Goal: Task Accomplishment & Management: Use online tool/utility

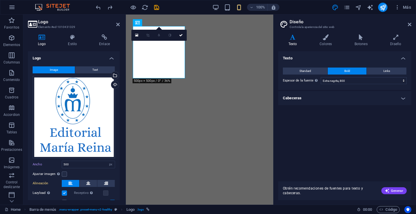
select select "px"
select select "800"
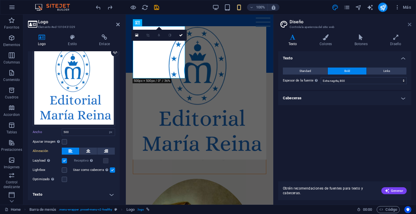
click at [410, 24] on icon at bounding box center [409, 24] width 3 height 5
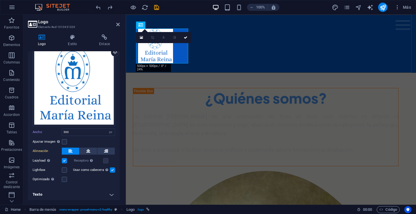
type input "120"
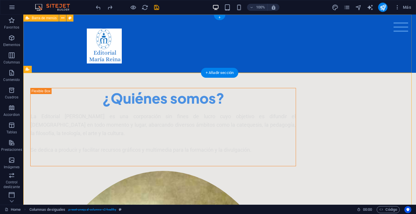
click at [52, 40] on div "Menu Home About Me Recipes" at bounding box center [219, 44] width 393 height 58
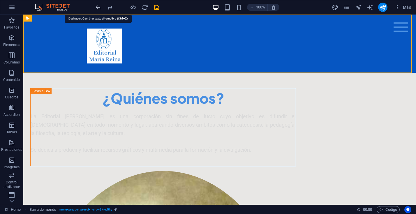
click at [99, 6] on icon "undo" at bounding box center [98, 7] width 7 height 7
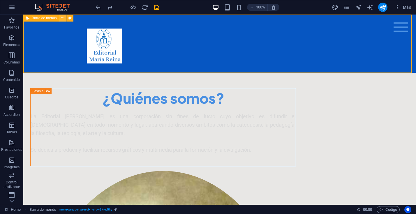
click at [64, 18] on icon at bounding box center [62, 18] width 3 height 6
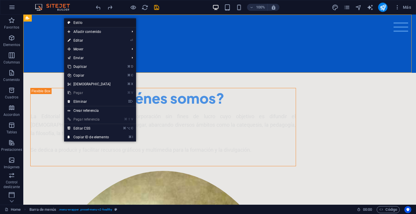
click at [83, 22] on link "Estilo" at bounding box center [100, 22] width 72 height 9
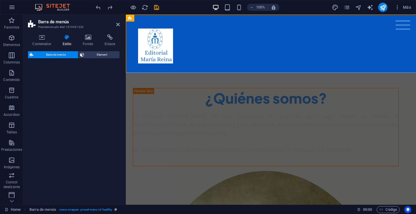
select select "rem"
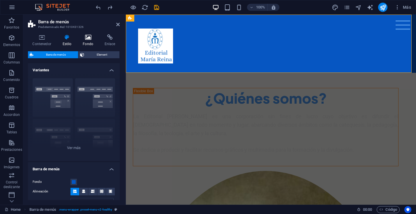
click at [88, 39] on icon at bounding box center [88, 37] width 20 height 6
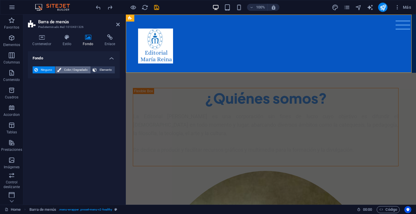
click at [67, 69] on span "Color / Degradado" at bounding box center [76, 69] width 26 height 7
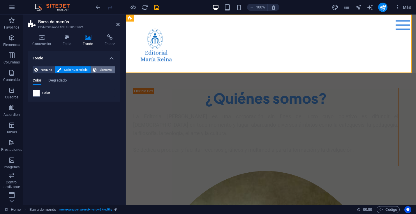
click at [107, 69] on span "Elemento" at bounding box center [106, 69] width 15 height 7
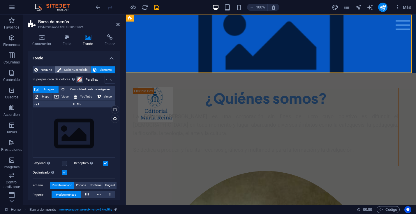
click at [77, 70] on span "Color / Degradado" at bounding box center [76, 69] width 26 height 7
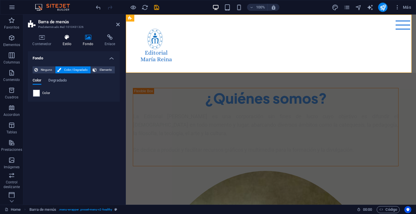
click at [69, 43] on h4 "Estilo" at bounding box center [68, 40] width 20 height 12
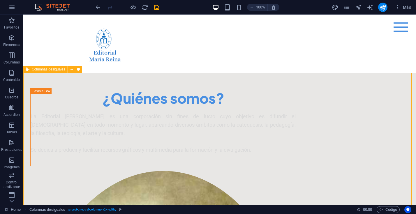
click at [79, 68] on icon at bounding box center [78, 69] width 3 height 6
select select "%"
select select "rem"
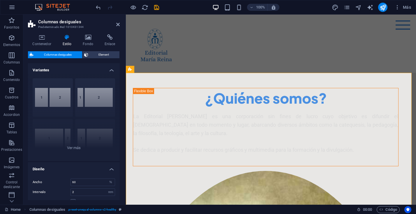
click at [69, 44] on h4 "Estilo" at bounding box center [68, 40] width 20 height 12
drag, startPoint x: 120, startPoint y: 82, endPoint x: 118, endPoint y: 106, distance: 24.6
click at [118, 106] on div "Contenedor Estilo Fondo Enlace Tamaño Altura Predeterminado px rem % vh vw Alto…" at bounding box center [73, 117] width 101 height 175
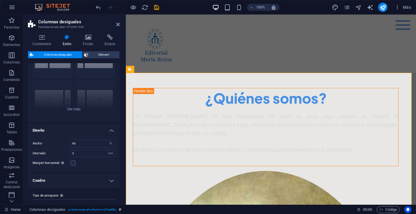
scroll to position [49, 0]
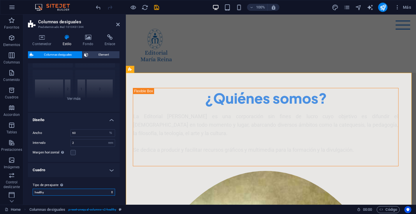
click at [111, 192] on select "healthy healthy2 Añadir tipo de preajuste" at bounding box center [74, 192] width 83 height 7
click at [111, 171] on h4 "Cuadro" at bounding box center [74, 170] width 92 height 14
drag, startPoint x: 120, startPoint y: 157, endPoint x: 118, endPoint y: 178, distance: 20.2
click at [118, 178] on div "Variantes [PHONE_NUMBER] [PHONE_NUMBER] 70-30 Predeterminado Diseño Ancho 60 px…" at bounding box center [74, 131] width 92 height 137
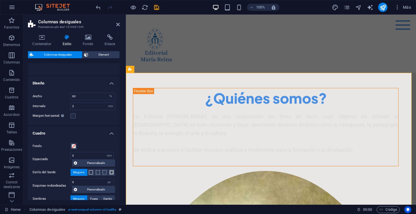
scroll to position [86, 0]
click at [74, 146] on span at bounding box center [73, 146] width 5 height 5
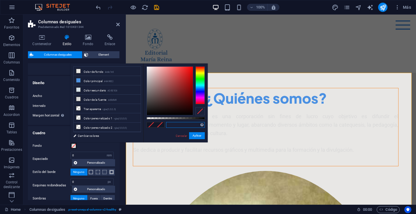
click at [175, 123] on input "text" at bounding box center [185, 125] width 39 height 6
click at [147, 67] on div at bounding box center [170, 91] width 46 height 48
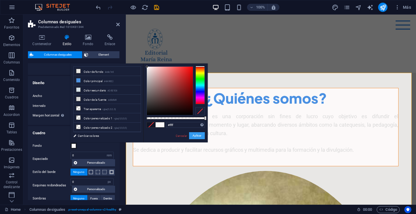
click at [196, 135] on button "Aplicar" at bounding box center [197, 135] width 16 height 7
click at [200, 137] on button "Aplicar" at bounding box center [197, 135] width 16 height 7
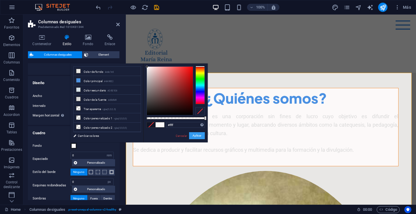
click at [197, 135] on button "Aplicar" at bounding box center [197, 135] width 16 height 7
click at [180, 125] on input "#ffff" at bounding box center [185, 125] width 39 height 6
drag, startPoint x: 141, startPoint y: 92, endPoint x: 141, endPoint y: 102, distance: 10.5
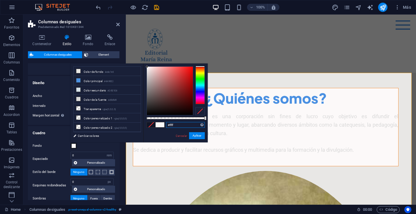
click at [141, 102] on ul "Color de fondo #e8e7e5 Color principal #4A90E2 Color secundario #D5E1E8 Color d…" at bounding box center [107, 99] width 68 height 66
click at [179, 125] on input "#ffff" at bounding box center [185, 125] width 39 height 6
click at [180, 125] on input "#ffff" at bounding box center [185, 125] width 39 height 6
type input "#fffff"
click at [195, 134] on button "Aplicar" at bounding box center [197, 135] width 16 height 7
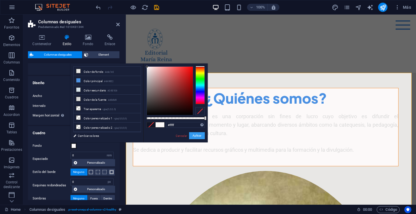
click at [195, 134] on button "Aplicar" at bounding box center [197, 135] width 16 height 7
click at [198, 136] on button "Aplicar" at bounding box center [197, 135] width 16 height 7
click at [45, 62] on div "Columnas desiguales Element Diseño La forma en la que este elemento se expande …" at bounding box center [74, 125] width 92 height 149
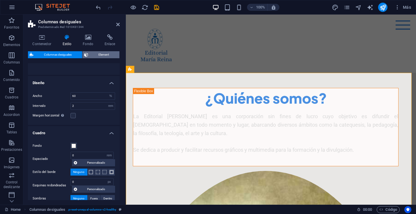
click at [100, 56] on span "Element" at bounding box center [104, 54] width 28 height 7
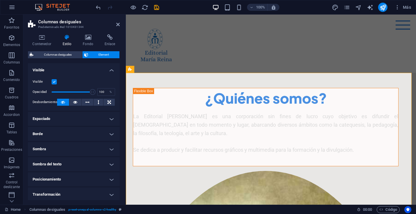
drag, startPoint x: 120, startPoint y: 90, endPoint x: 118, endPoint y: 105, distance: 15.3
click at [118, 105] on div "Contenedor Estilo Fondo Enlace Tamaño Altura Predeterminado px rem % vh vw Alto…" at bounding box center [73, 117] width 101 height 175
click at [85, 39] on icon at bounding box center [88, 37] width 20 height 6
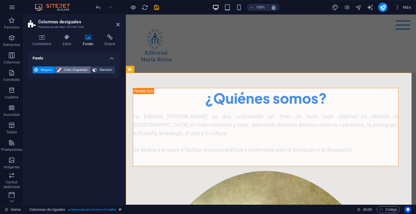
click at [64, 69] on span "Color / Degradado" at bounding box center [76, 69] width 26 height 7
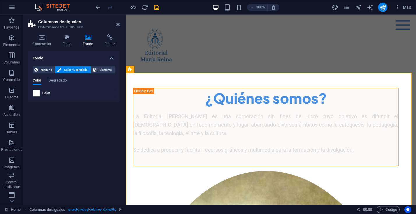
click at [37, 94] on span at bounding box center [36, 93] width 6 height 6
type input "#ffffff"
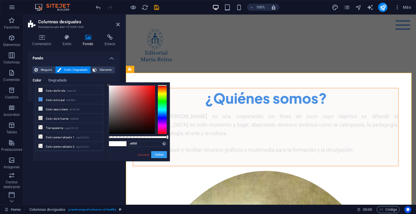
click at [158, 154] on button "Aplicar" at bounding box center [159, 154] width 16 height 7
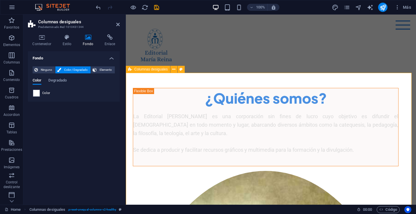
click at [119, 24] on icon at bounding box center [117, 24] width 3 height 5
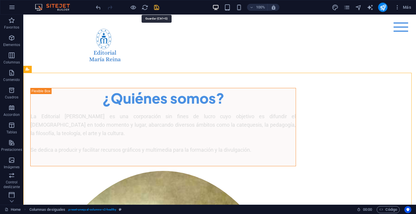
click at [157, 8] on icon "save" at bounding box center [156, 7] width 7 height 7
checkbox input "false"
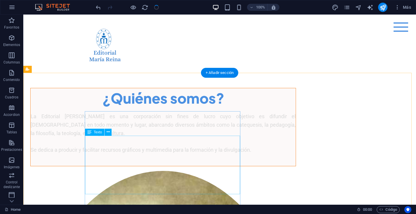
click at [176, 145] on div "La Editorial [PERSON_NAME] es una corporación sin fines de lucro cuyo objetivo …" at bounding box center [163, 134] width 265 height 42
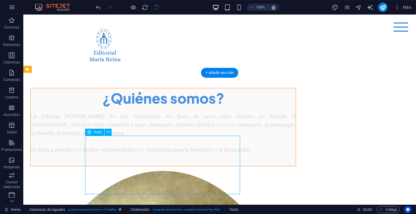
click at [176, 145] on div "La Editorial [PERSON_NAME] es una corporación sin fines de lucro cuyo objetivo …" at bounding box center [163, 134] width 265 height 42
click at [108, 131] on icon at bounding box center [108, 132] width 3 height 6
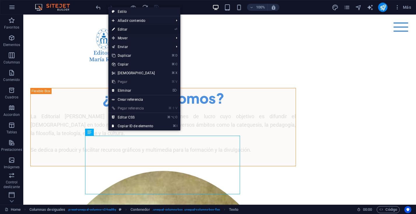
click at [127, 30] on link "⏎ Editar" at bounding box center [133, 29] width 50 height 9
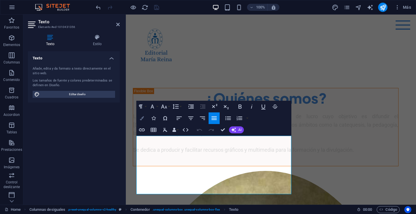
click at [141, 118] on icon "button" at bounding box center [142, 118] width 4 height 4
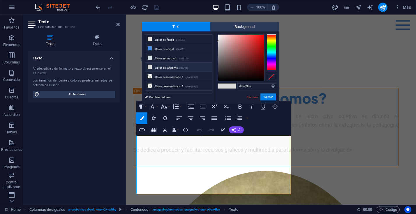
type input "#353333"
click at [220, 71] on div at bounding box center [241, 58] width 46 height 46
click at [270, 96] on button "Aplicar" at bounding box center [269, 97] width 16 height 7
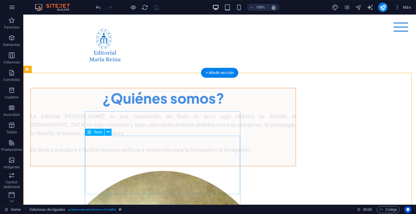
click at [148, 145] on div "La Editorial [PERSON_NAME] es una corporación sin fines de lucro cuyo objetivo …" at bounding box center [163, 134] width 265 height 42
click at [104, 149] on div "La Editorial [PERSON_NAME] es una corporación sin fines de lucro cuyo objetivo …" at bounding box center [163, 134] width 265 height 42
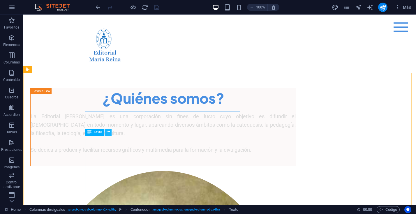
click at [108, 133] on icon at bounding box center [108, 132] width 3 height 6
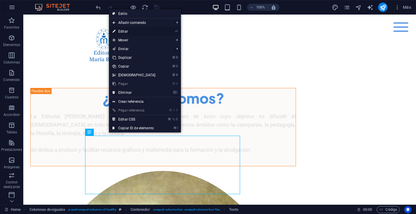
click at [148, 29] on link "⏎ Editar" at bounding box center [134, 31] width 50 height 9
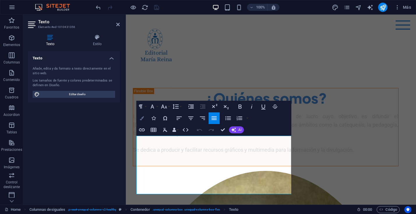
click at [142, 119] on icon "button" at bounding box center [142, 118] width 4 height 4
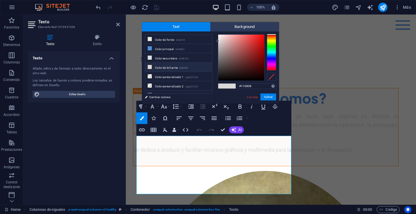
click at [243, 77] on div at bounding box center [241, 58] width 46 height 46
type input "#050404"
click at [220, 80] on div at bounding box center [241, 58] width 46 height 46
click at [269, 96] on button "Aplicar" at bounding box center [269, 97] width 16 height 7
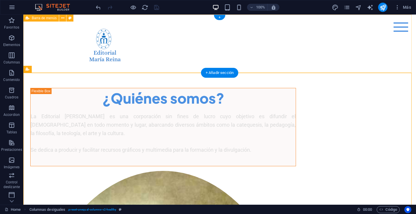
click at [344, 45] on div "Menu Home About Me Recipes" at bounding box center [219, 44] width 393 height 58
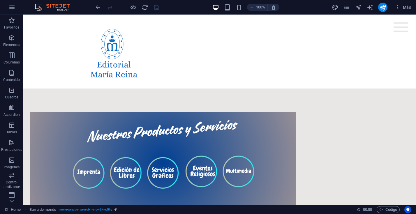
scroll to position [482, 0]
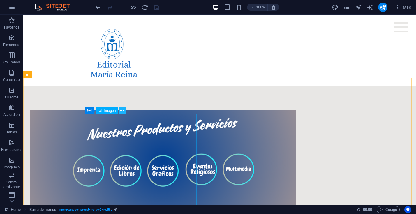
click at [123, 111] on icon at bounding box center [121, 111] width 3 height 6
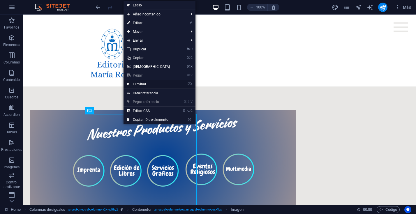
click at [140, 83] on link "⌦ Eliminar" at bounding box center [149, 84] width 50 height 9
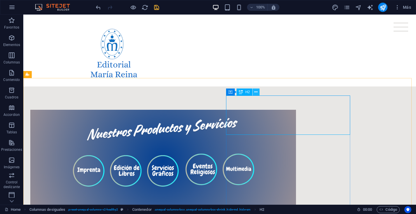
click at [258, 91] on button at bounding box center [256, 92] width 7 height 7
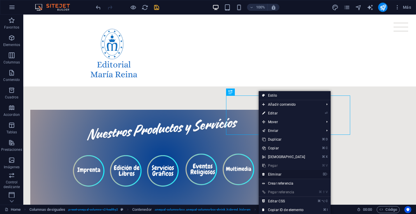
click at [265, 174] on icon at bounding box center [263, 174] width 3 height 9
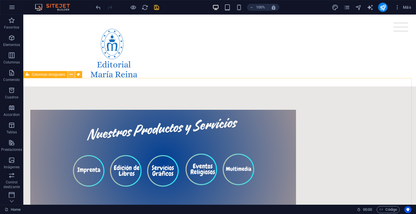
click at [71, 75] on icon at bounding box center [71, 75] width 3 height 6
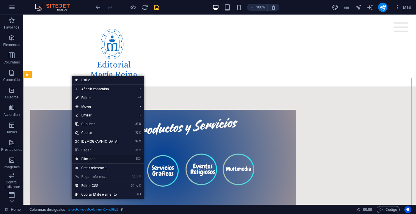
click at [88, 159] on link "⌦ Eliminar" at bounding box center [97, 159] width 50 height 9
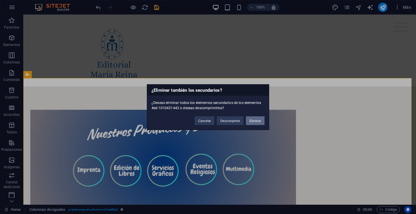
click at [258, 121] on button "Eliminar" at bounding box center [255, 120] width 19 height 9
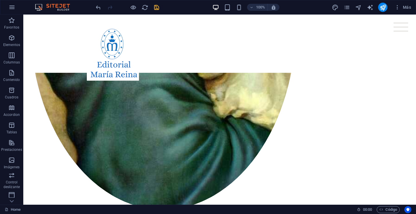
scroll to position [337, 0]
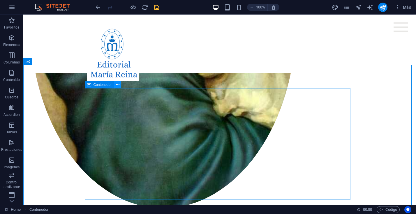
click at [119, 85] on icon at bounding box center [117, 85] width 3 height 6
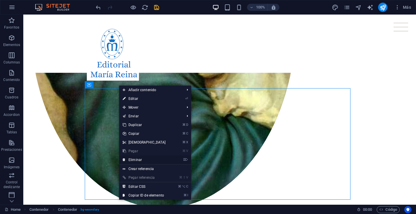
click at [130, 158] on link "⌦ Eliminar" at bounding box center [144, 160] width 50 height 9
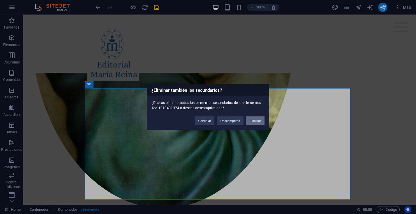
click at [255, 121] on button "Eliminar" at bounding box center [255, 120] width 19 height 9
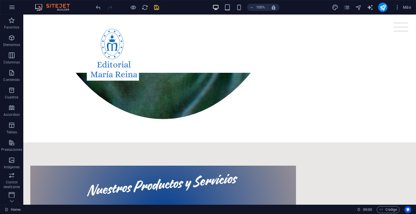
scroll to position [431, 0]
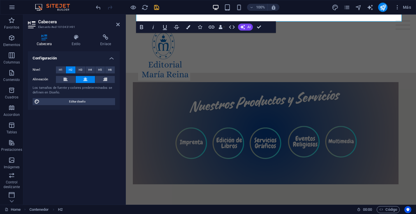
scroll to position [515, 0]
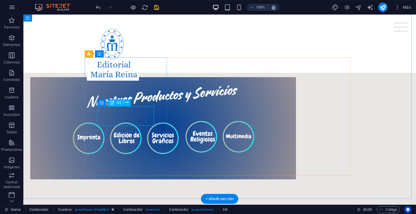
click at [129, 104] on button at bounding box center [127, 102] width 7 height 7
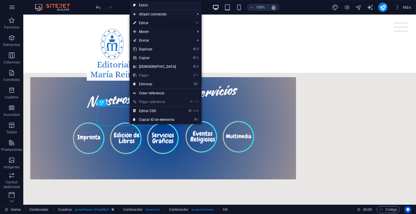
click at [151, 24] on link "⏎ Editar" at bounding box center [155, 23] width 50 height 9
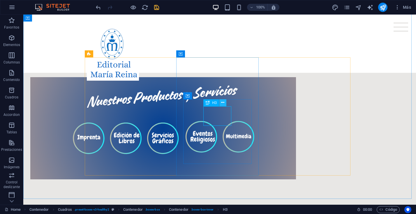
click at [221, 101] on button at bounding box center [223, 102] width 7 height 7
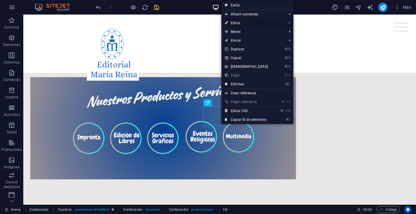
click at [238, 24] on link "⏎ Editar" at bounding box center [247, 23] width 50 height 9
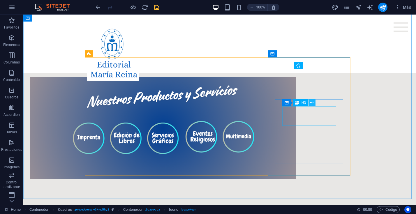
click at [313, 102] on icon at bounding box center [312, 103] width 3 height 6
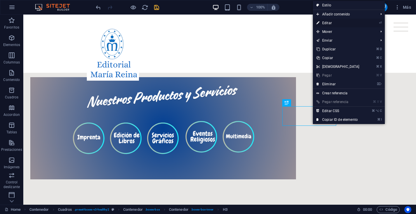
click at [325, 20] on link "⏎ Editar" at bounding box center [338, 23] width 50 height 9
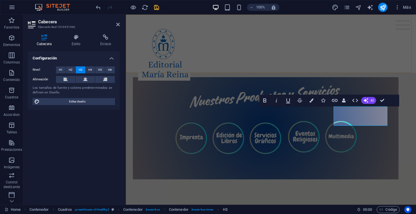
click at [381, 60] on div "Menu Home About Me Recipes" at bounding box center [271, 44] width 290 height 58
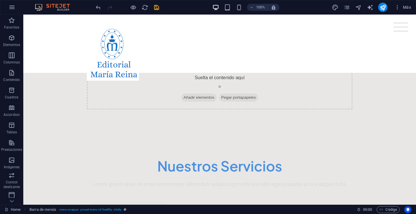
scroll to position [664, 0]
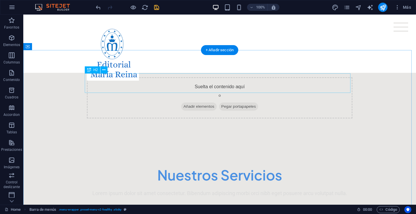
click at [104, 71] on icon at bounding box center [103, 70] width 3 height 6
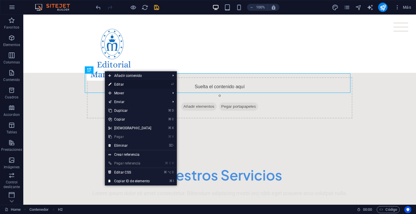
click at [141, 85] on link "⏎ Editar" at bounding box center [130, 84] width 50 height 9
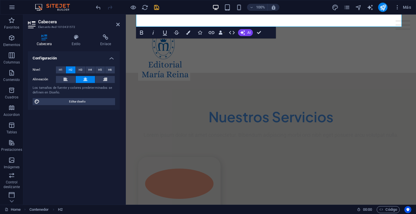
scroll to position [730, 0]
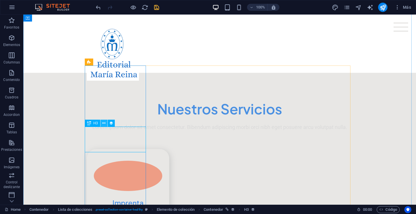
click at [103, 123] on icon at bounding box center [103, 123] width 3 height 6
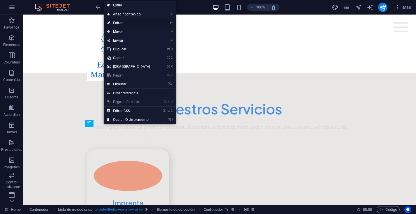
click at [162, 24] on li "⏎ Editar" at bounding box center [140, 23] width 72 height 9
click at [122, 21] on link "⏎ Editar" at bounding box center [129, 23] width 50 height 9
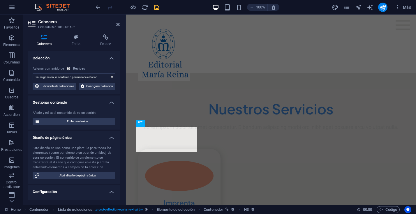
select select "name"
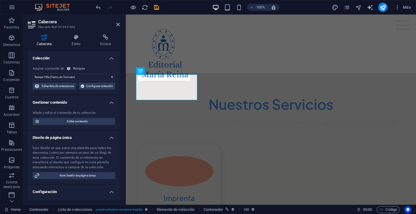
scroll to position [714, 0]
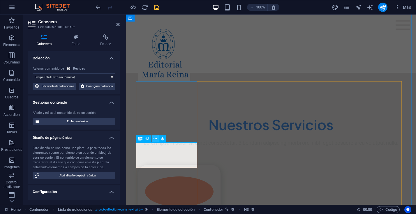
click at [155, 139] on icon at bounding box center [155, 139] width 3 height 6
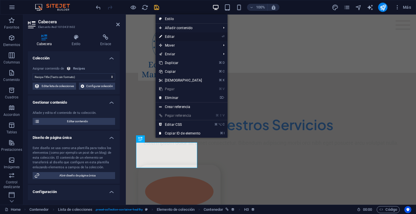
click at [170, 37] on link "⏎ Editar" at bounding box center [181, 36] width 50 height 9
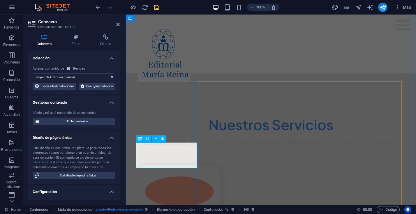
click at [74, 87] on span "Editar lista de colecciones" at bounding box center [57, 86] width 33 height 7
select select "createdAt_DESC"
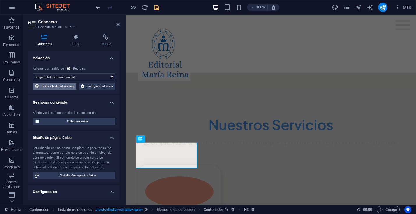
select select "columns.popular"
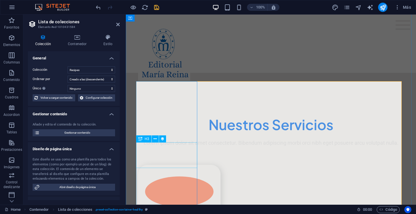
click at [155, 140] on icon at bounding box center [155, 139] width 3 height 6
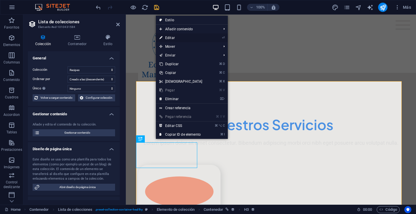
click at [176, 38] on link "⏎ Editar" at bounding box center [181, 38] width 50 height 9
select select "name"
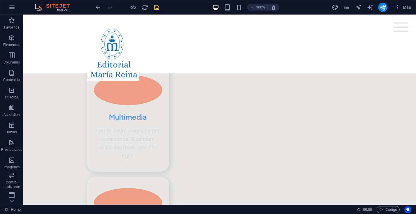
scroll to position [915, 0]
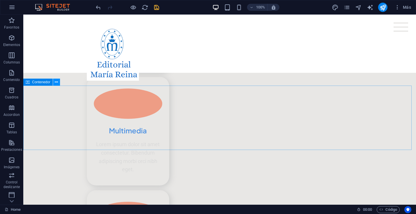
click at [57, 81] on icon at bounding box center [56, 82] width 3 height 6
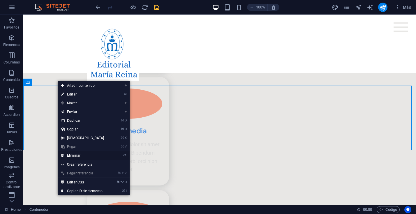
click at [77, 156] on link "⌦ Eliminar" at bounding box center [83, 155] width 50 height 9
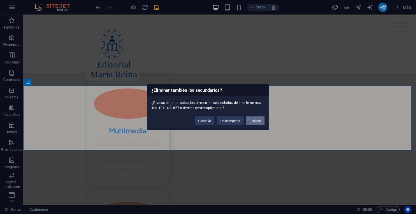
click at [258, 120] on button "Eliminar" at bounding box center [255, 120] width 19 height 9
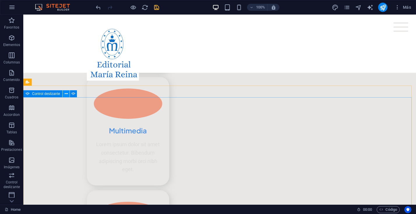
click at [66, 94] on icon at bounding box center [66, 94] width 3 height 6
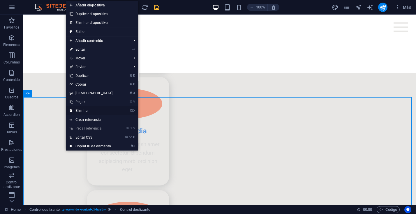
click at [80, 111] on link "⌦ Eliminar" at bounding box center [91, 110] width 50 height 9
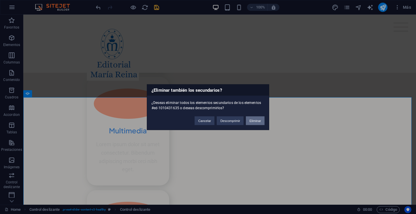
click at [257, 120] on button "Eliminar" at bounding box center [255, 120] width 19 height 9
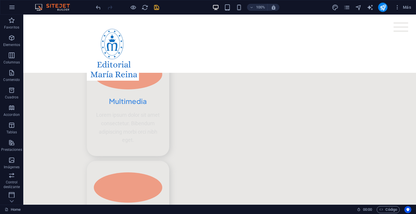
scroll to position [926, 0]
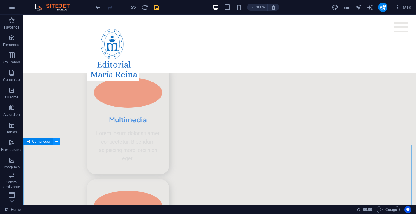
click at [55, 142] on icon at bounding box center [56, 142] width 3 height 6
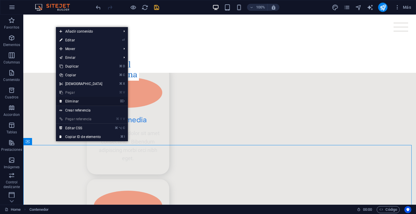
click at [64, 101] on link "⌦ Eliminar" at bounding box center [81, 101] width 50 height 9
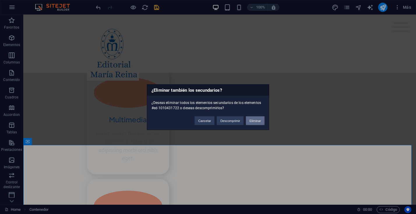
click at [256, 120] on button "Eliminar" at bounding box center [255, 120] width 19 height 9
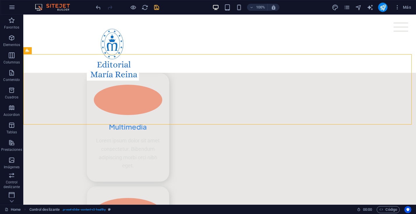
scroll to position [917, 0]
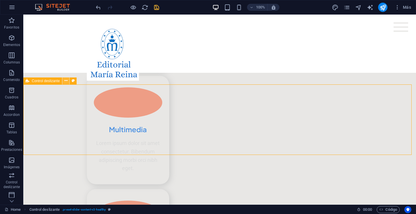
click at [65, 81] on icon at bounding box center [65, 81] width 3 height 6
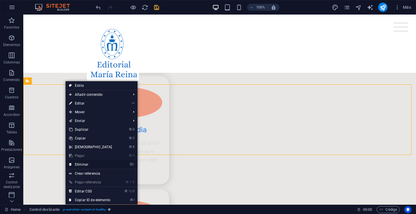
click at [80, 164] on link "⌦ Eliminar" at bounding box center [91, 164] width 50 height 9
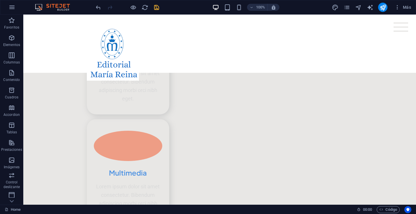
scroll to position [875, 0]
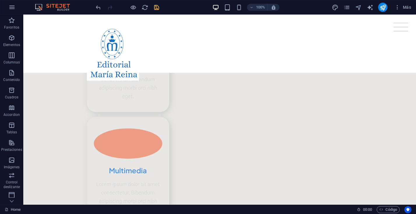
click at [80, 123] on icon at bounding box center [79, 122] width 3 height 6
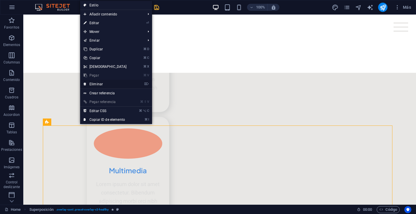
click at [97, 85] on link "⌦ Eliminar" at bounding box center [105, 84] width 50 height 9
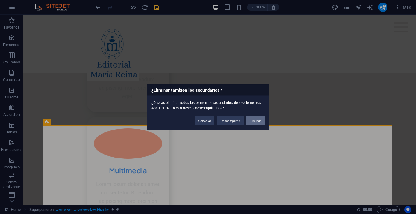
click at [259, 121] on button "Eliminar" at bounding box center [255, 120] width 19 height 9
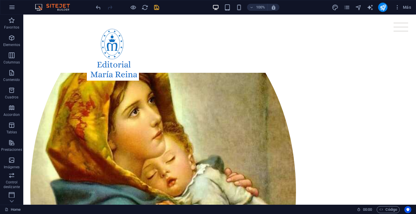
scroll to position [207, 0]
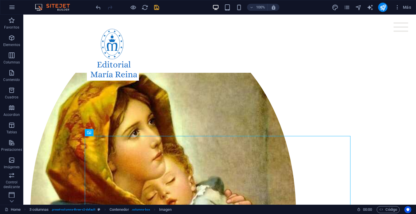
scroll to position [139, 0]
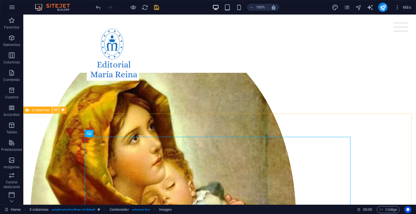
click at [55, 110] on icon at bounding box center [55, 110] width 3 height 6
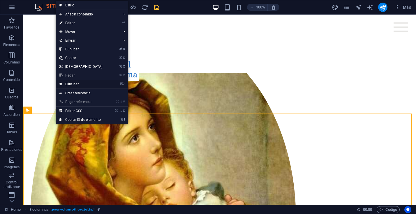
click at [76, 85] on link "⌦ Eliminar" at bounding box center [81, 84] width 50 height 9
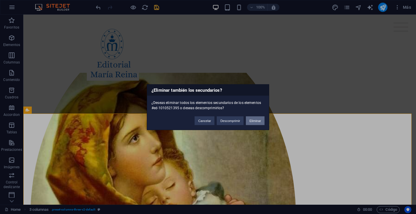
click at [256, 120] on button "Eliminar" at bounding box center [255, 120] width 19 height 9
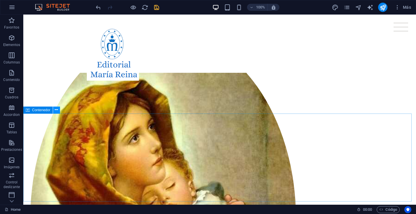
click at [57, 110] on icon at bounding box center [56, 110] width 3 height 6
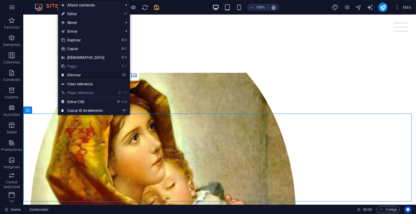
click at [73, 75] on link "⌦ Eliminar" at bounding box center [83, 75] width 50 height 9
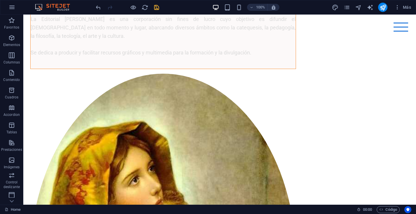
scroll to position [0, 0]
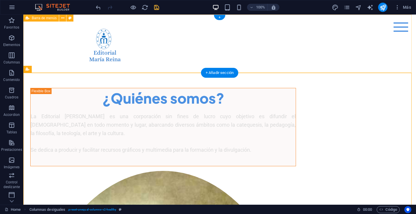
click at [302, 39] on div "Menu Home About Me Recipes" at bounding box center [219, 44] width 393 height 58
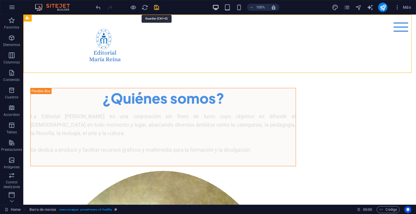
click at [157, 7] on icon "save" at bounding box center [156, 7] width 7 height 7
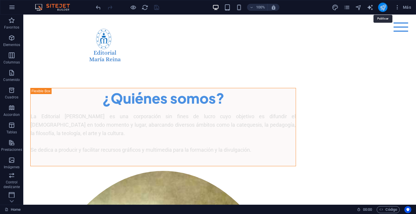
click at [383, 8] on icon "publish" at bounding box center [383, 7] width 7 height 7
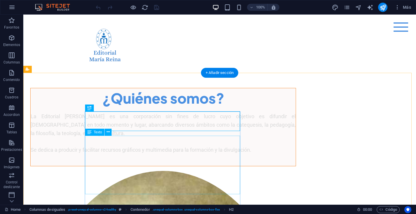
click at [115, 153] on div "La Editorial [PERSON_NAME] es una corporación sin fines de lucro cuyo objetivo …" at bounding box center [163, 134] width 265 height 42
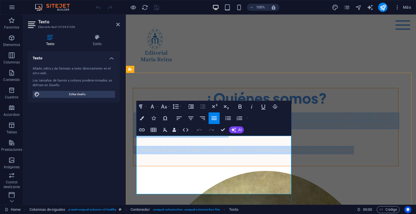
drag, startPoint x: 206, startPoint y: 190, endPoint x: 136, endPoint y: 137, distance: 88.0
click at [136, 137] on p "La Editorial [PERSON_NAME] es una corporación sin fines de lucro cuyo objetivo …" at bounding box center [265, 134] width 265 height 42
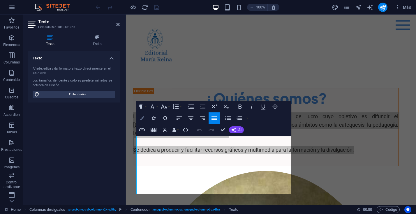
click at [139, 118] on button "Colors" at bounding box center [141, 119] width 11 height 12
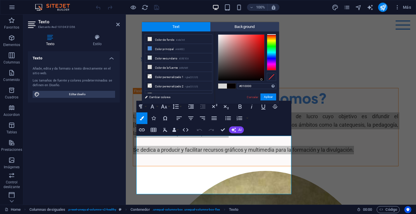
type input "#000000"
drag, startPoint x: 218, startPoint y: 41, endPoint x: 264, endPoint y: 81, distance: 60.6
click at [264, 81] on div at bounding box center [264, 80] width 2 height 2
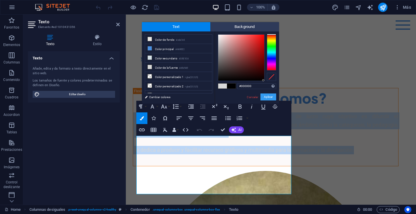
click at [271, 95] on button "Aplicar" at bounding box center [269, 97] width 16 height 7
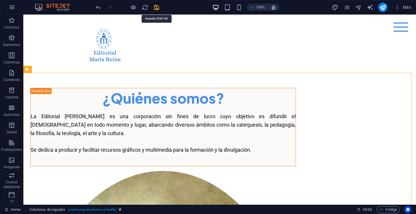
click at [158, 8] on icon "save" at bounding box center [156, 7] width 7 height 7
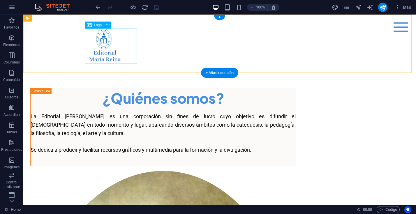
click at [105, 49] on div at bounding box center [220, 46] width 266 height 35
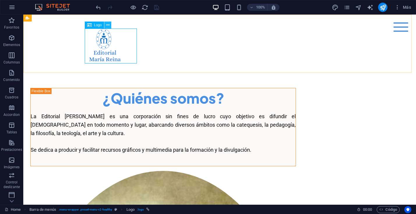
click at [108, 24] on icon at bounding box center [107, 25] width 3 height 6
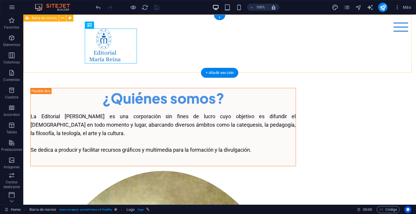
click at [65, 48] on div "Menu Home About Me Recipes" at bounding box center [219, 44] width 393 height 58
click at [108, 43] on div at bounding box center [220, 46] width 266 height 35
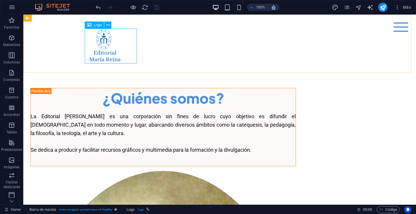
click at [92, 25] on icon at bounding box center [89, 25] width 5 height 7
click at [98, 26] on span "Logo" at bounding box center [98, 24] width 8 height 3
select select "px"
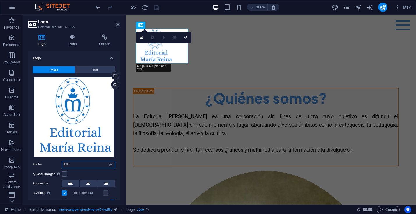
drag, startPoint x: 72, startPoint y: 163, endPoint x: 55, endPoint y: 161, distance: 17.4
click at [55, 161] on div "Ancho 120 Predeterminado automático px rem % em vh vw" at bounding box center [74, 165] width 83 height 8
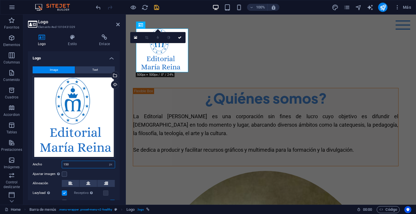
type input "150"
drag, startPoint x: 120, startPoint y: 151, endPoint x: 118, endPoint y: 173, distance: 21.7
click at [118, 173] on div "Logo Image Text Arrastra archivos aquí, haz clic para escoger archivos o selecc…" at bounding box center [74, 125] width 92 height 149
click at [66, 173] on label at bounding box center [64, 174] width 5 height 5
click at [0, 0] on input "Ajustar imagen Ajustar imagen automáticamente a un ancho y alto fijo" at bounding box center [0, 0] width 0 height 0
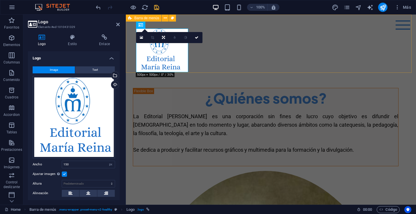
click at [206, 53] on div "Menu Home About Me Recipes" at bounding box center [271, 44] width 290 height 58
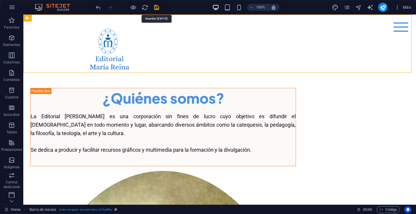
click at [158, 8] on icon "save" at bounding box center [156, 7] width 7 height 7
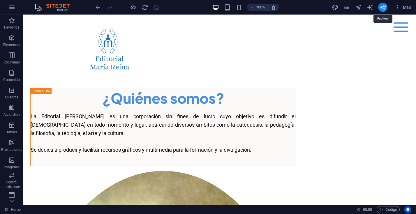
click at [383, 8] on icon "publish" at bounding box center [383, 7] width 7 height 7
